Goal: Navigation & Orientation: Find specific page/section

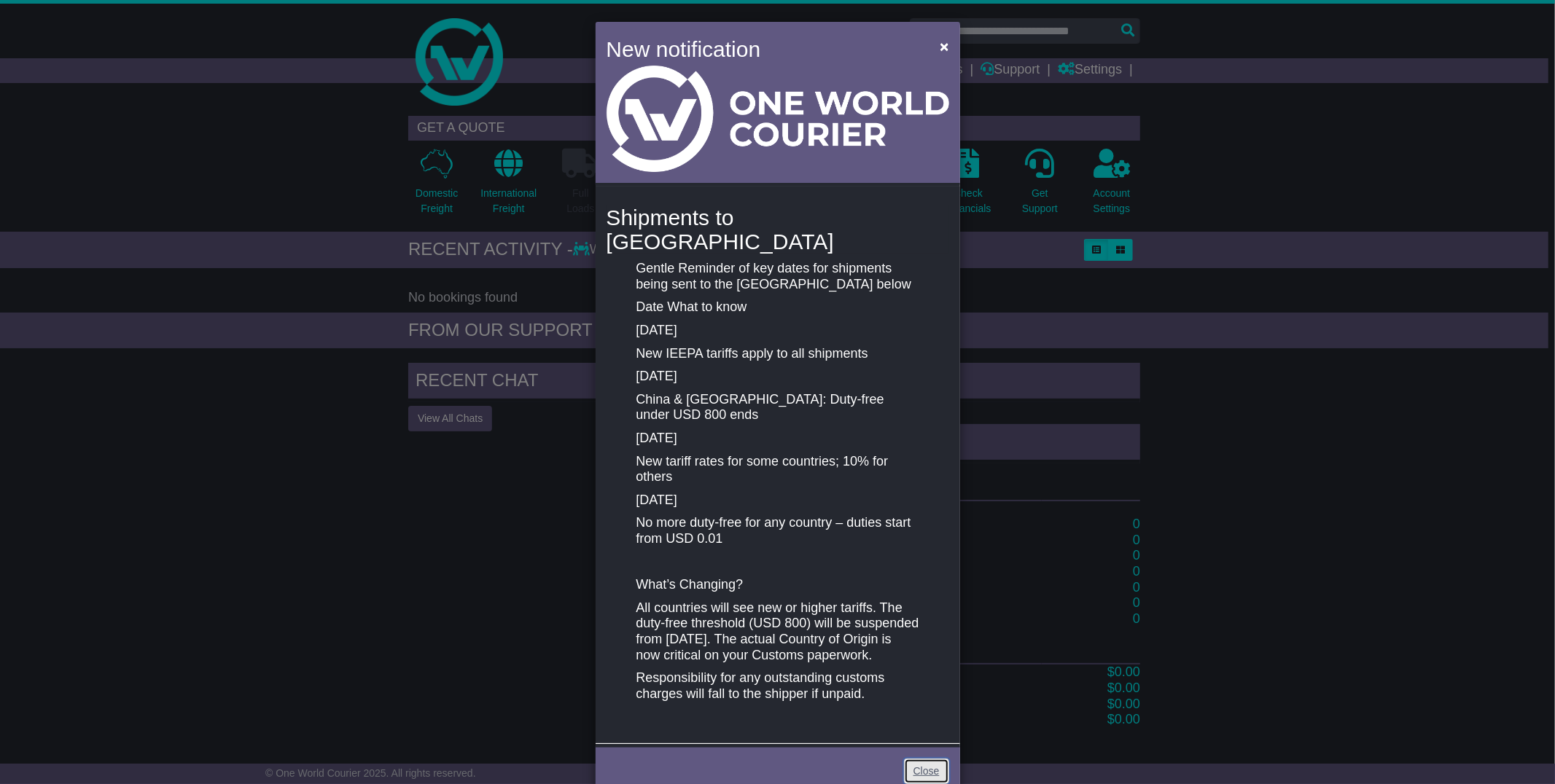
click at [919, 759] on link "Close" at bounding box center [926, 772] width 45 height 26
click at [943, 45] on span "×" at bounding box center [943, 47] width 9 height 17
